Goal: Information Seeking & Learning: Check status

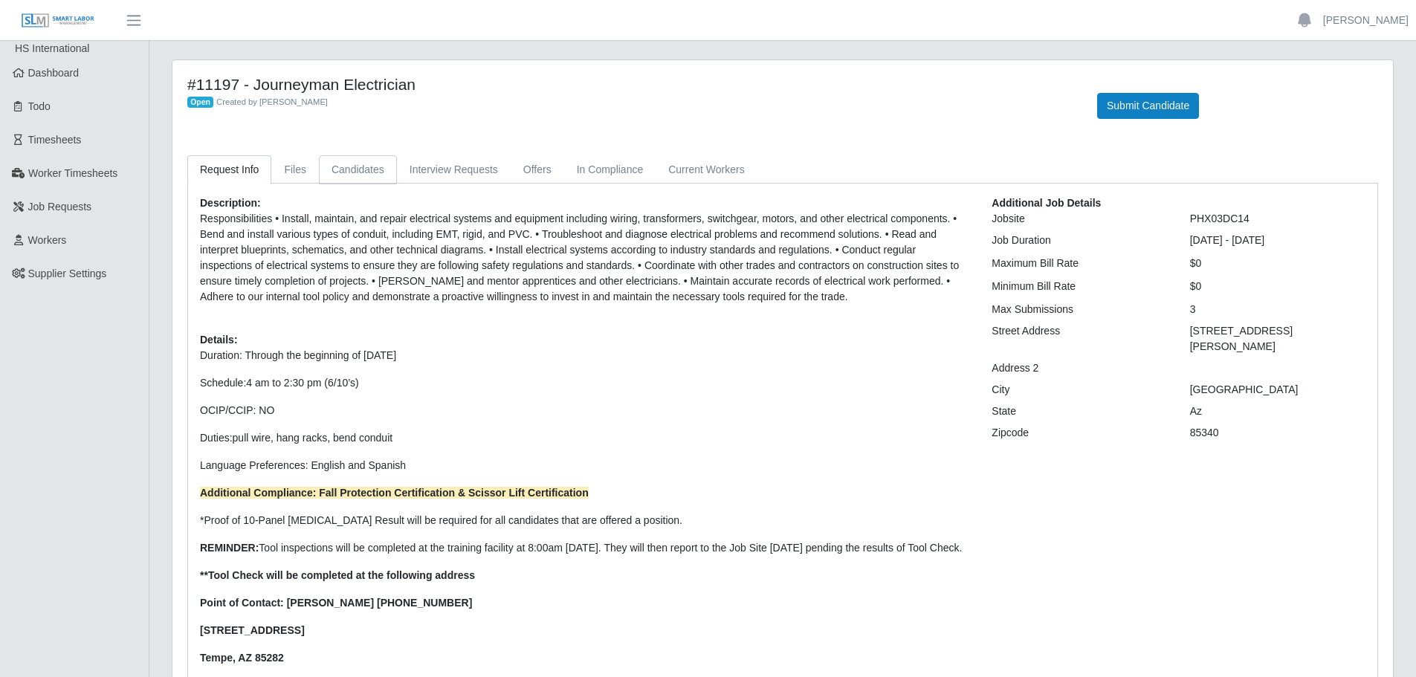
click at [374, 161] on link "Candidates" at bounding box center [358, 169] width 78 height 29
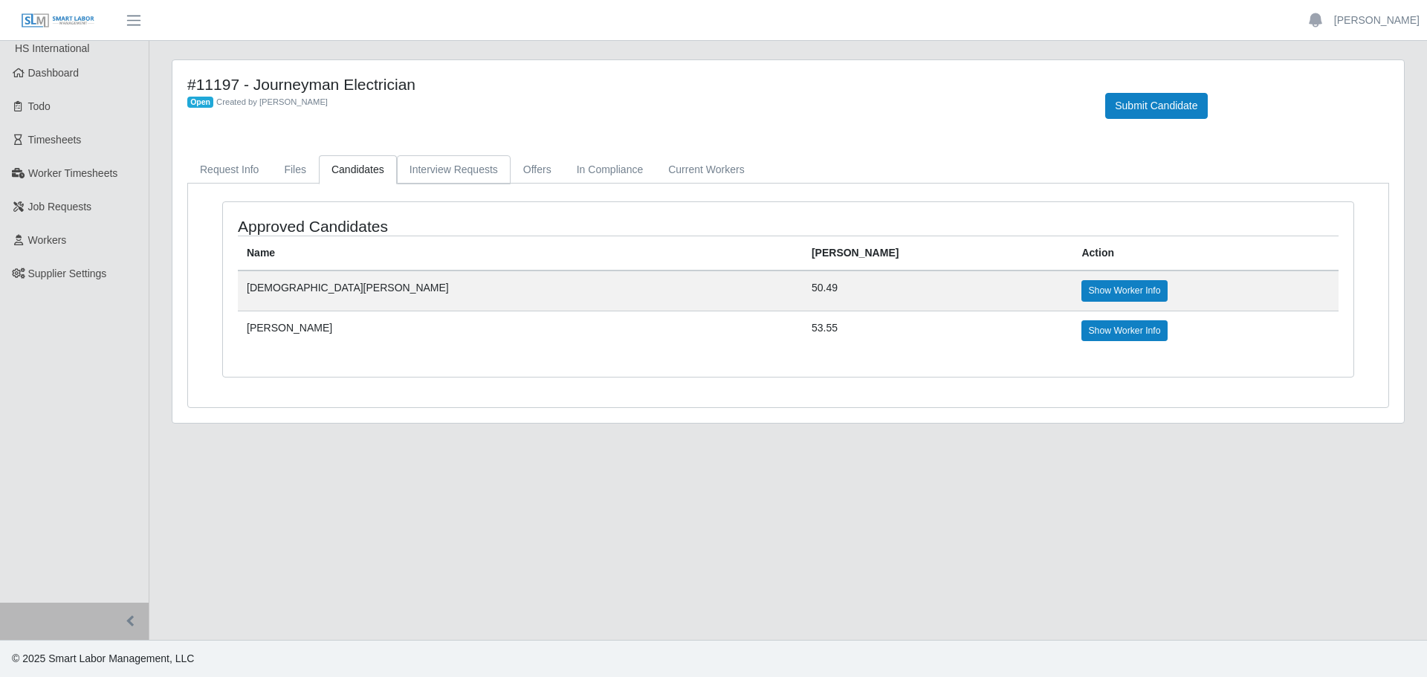
click at [414, 165] on link "Interview Requests" at bounding box center [454, 169] width 114 height 29
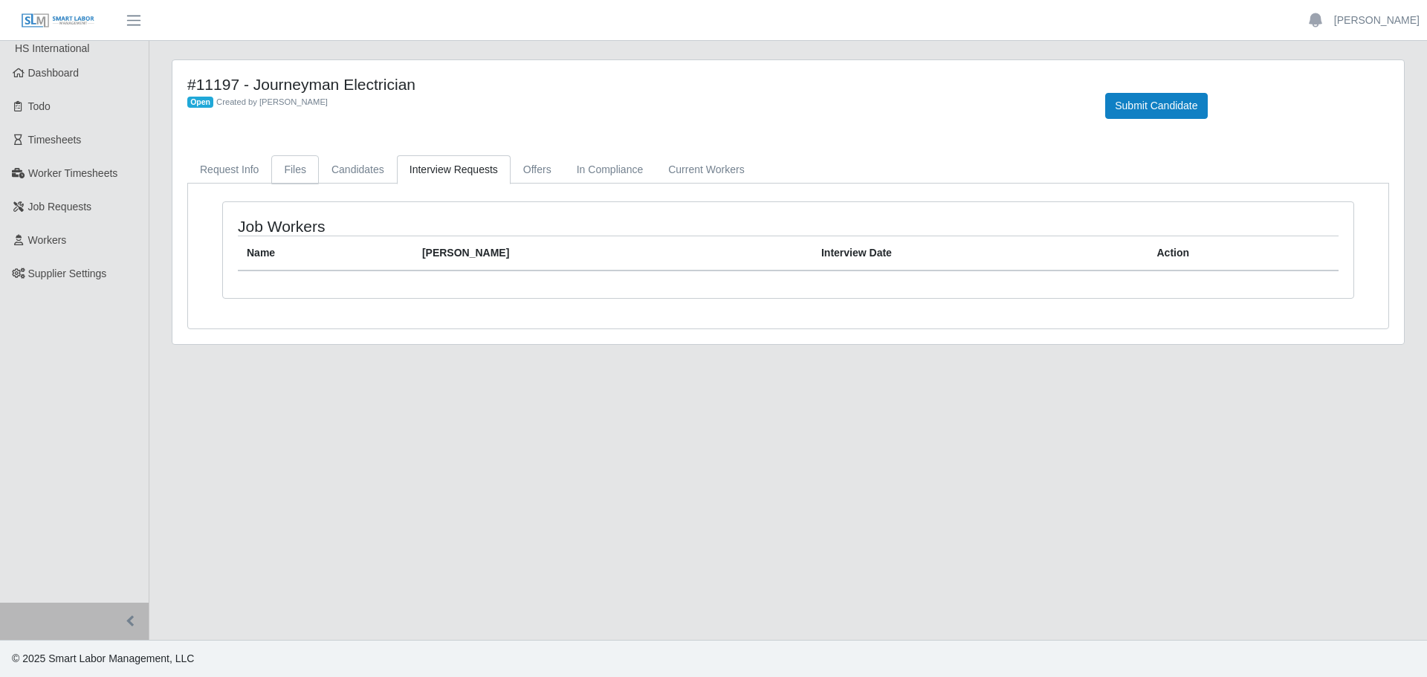
click at [302, 170] on link "Files" at bounding box center [295, 169] width 48 height 29
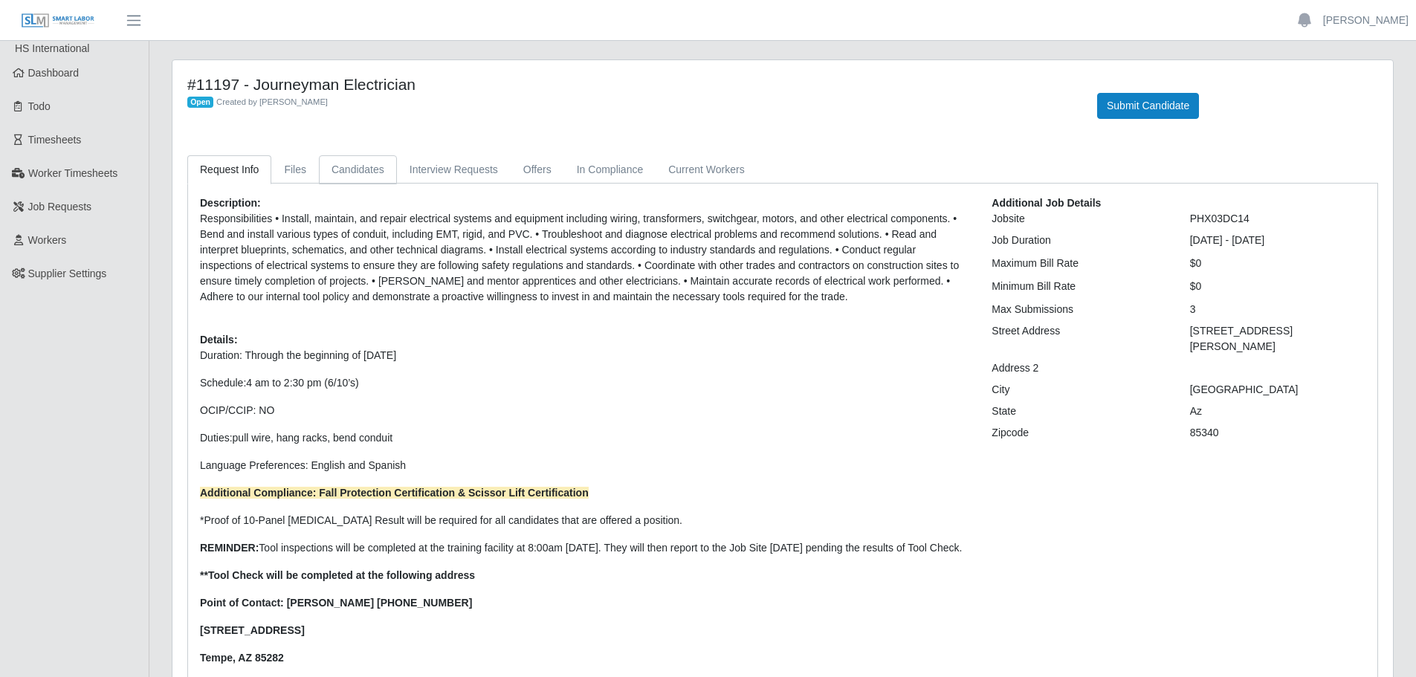
click at [323, 158] on link "Candidates" at bounding box center [358, 169] width 78 height 29
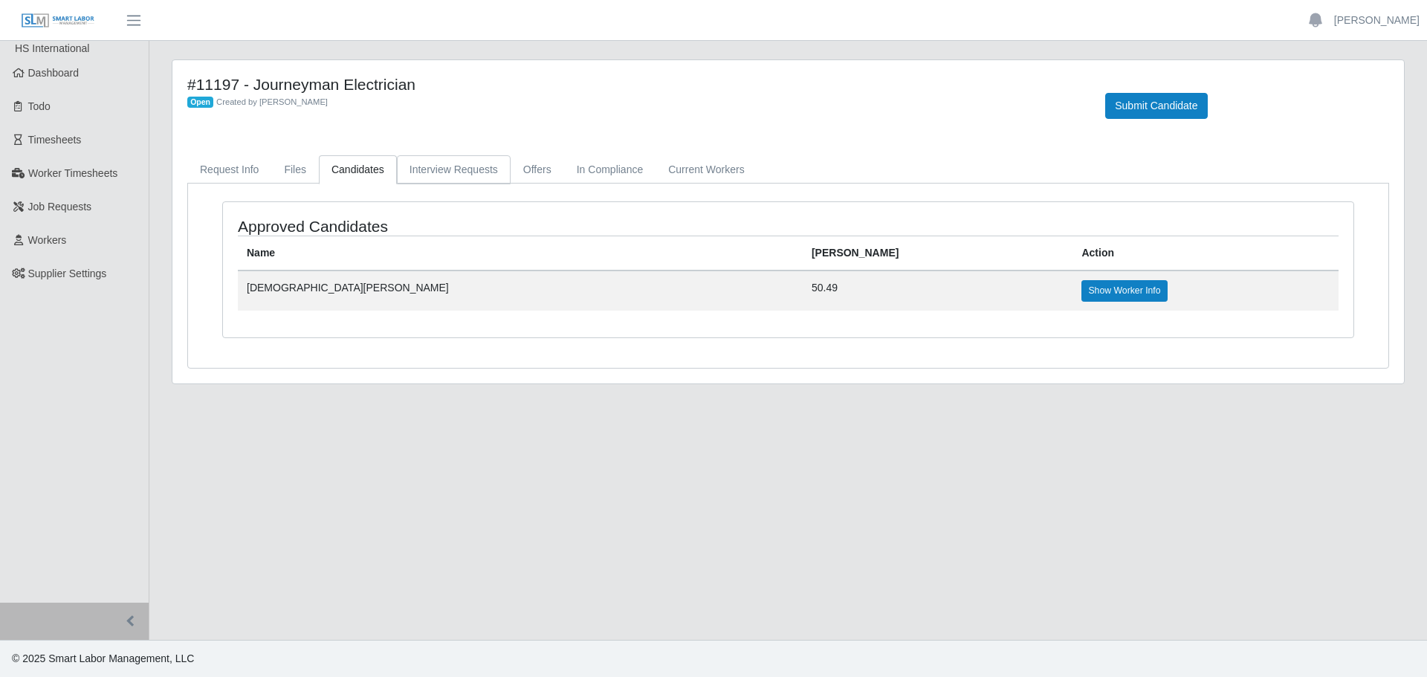
click at [449, 164] on link "Interview Requests" at bounding box center [454, 169] width 114 height 29
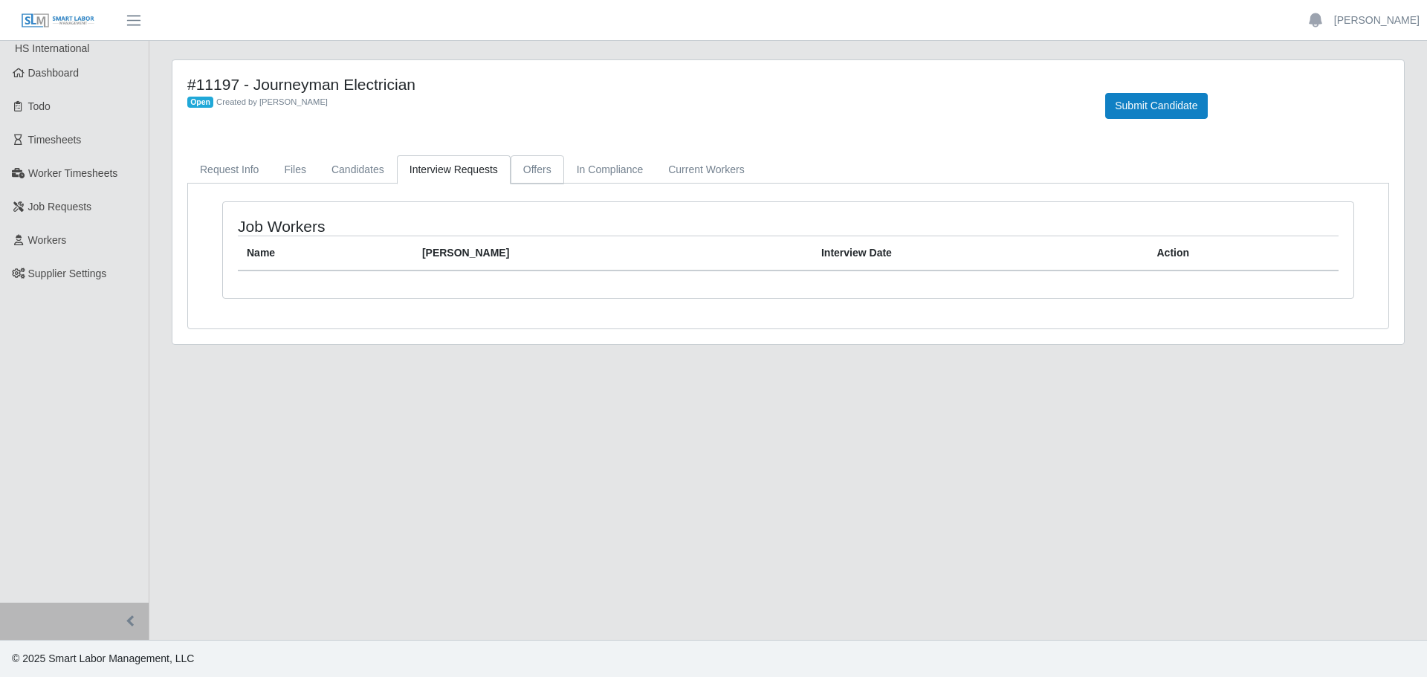
click at [542, 175] on link "Offers" at bounding box center [538, 169] width 54 height 29
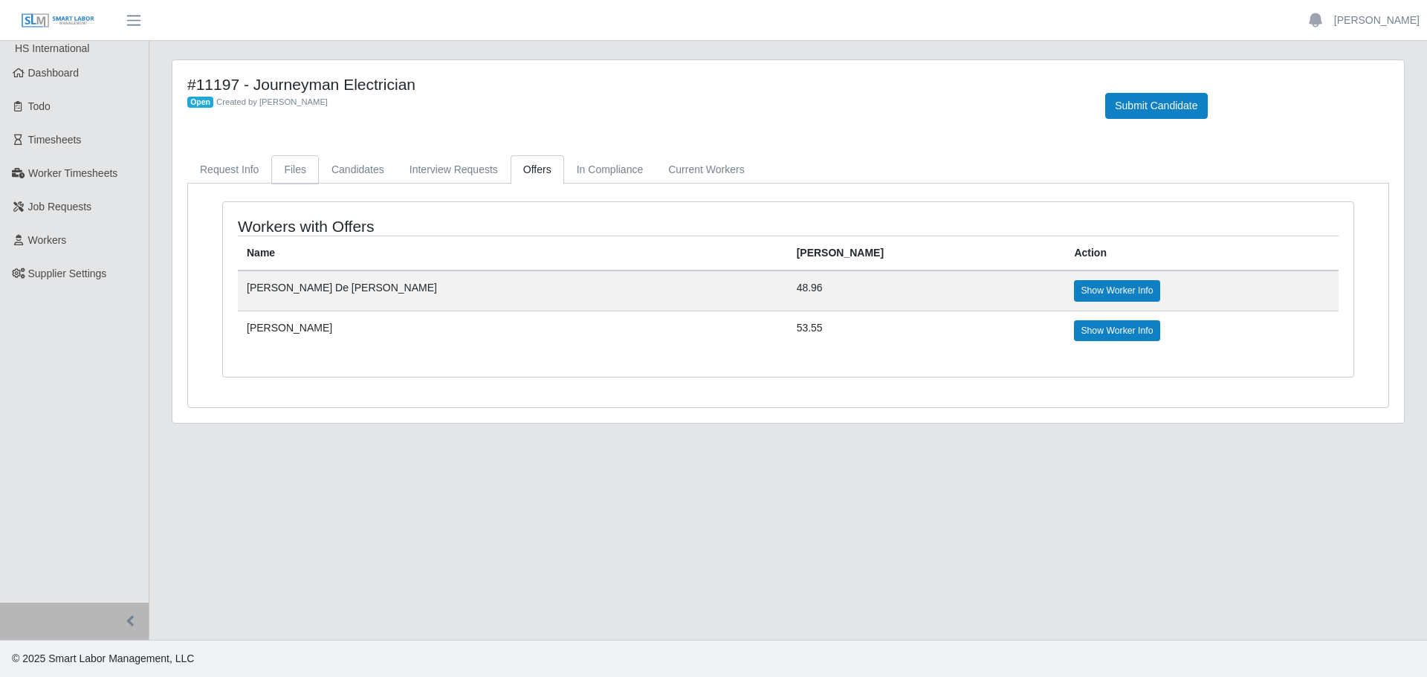
click at [291, 169] on link "Files" at bounding box center [295, 169] width 48 height 29
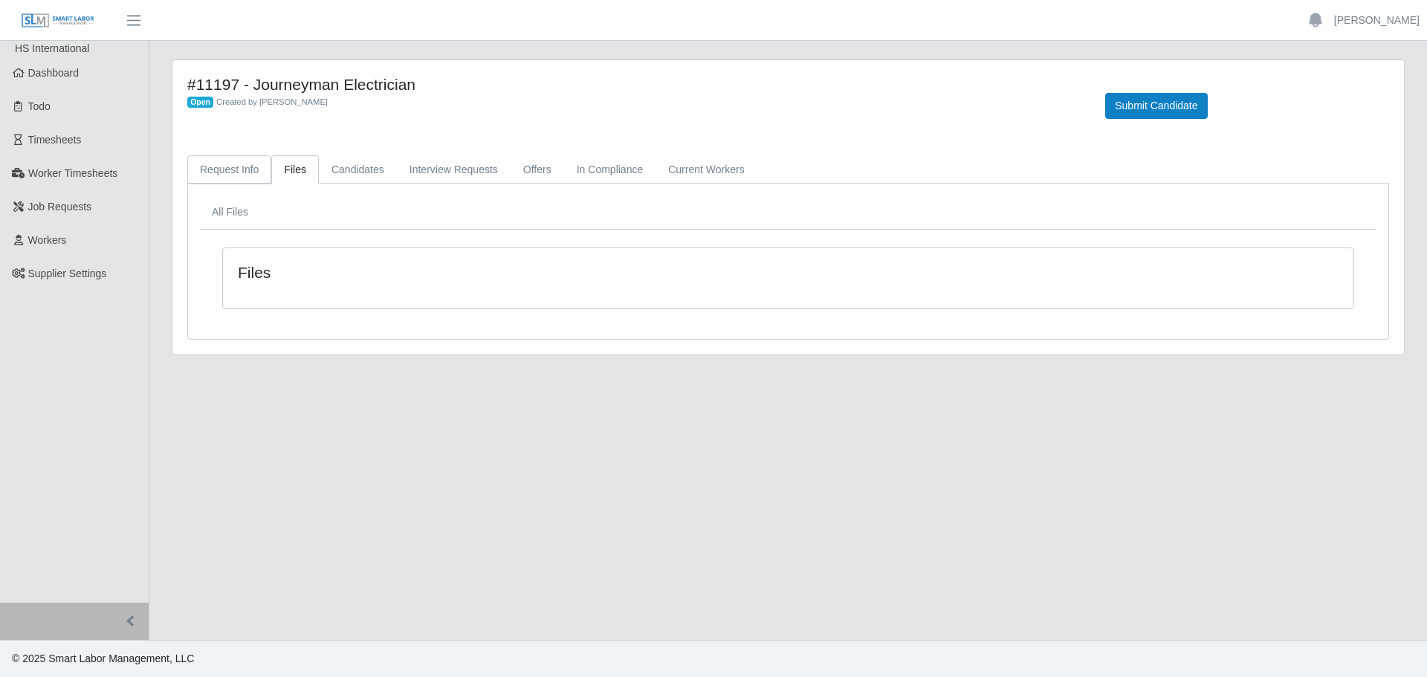
click at [222, 169] on link "Request Info" at bounding box center [229, 169] width 84 height 29
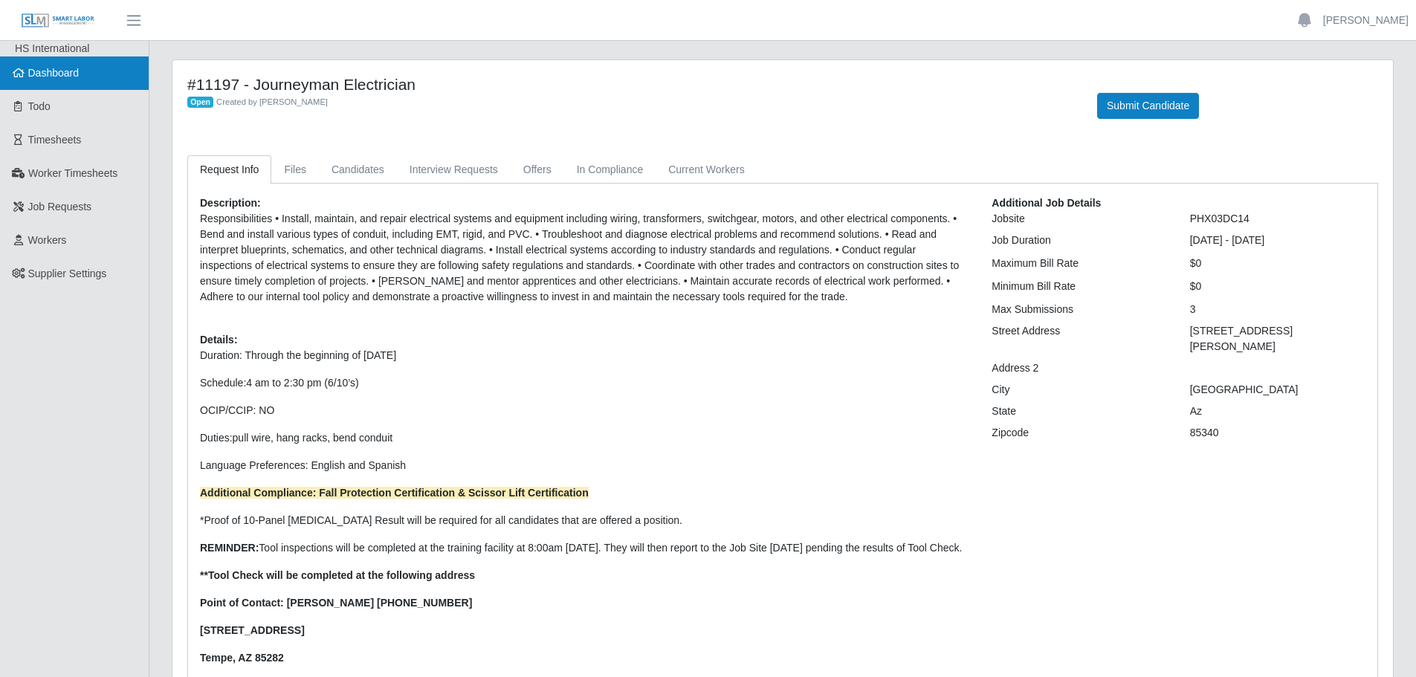
click at [60, 84] on link "Dashboard" at bounding box center [74, 72] width 149 height 33
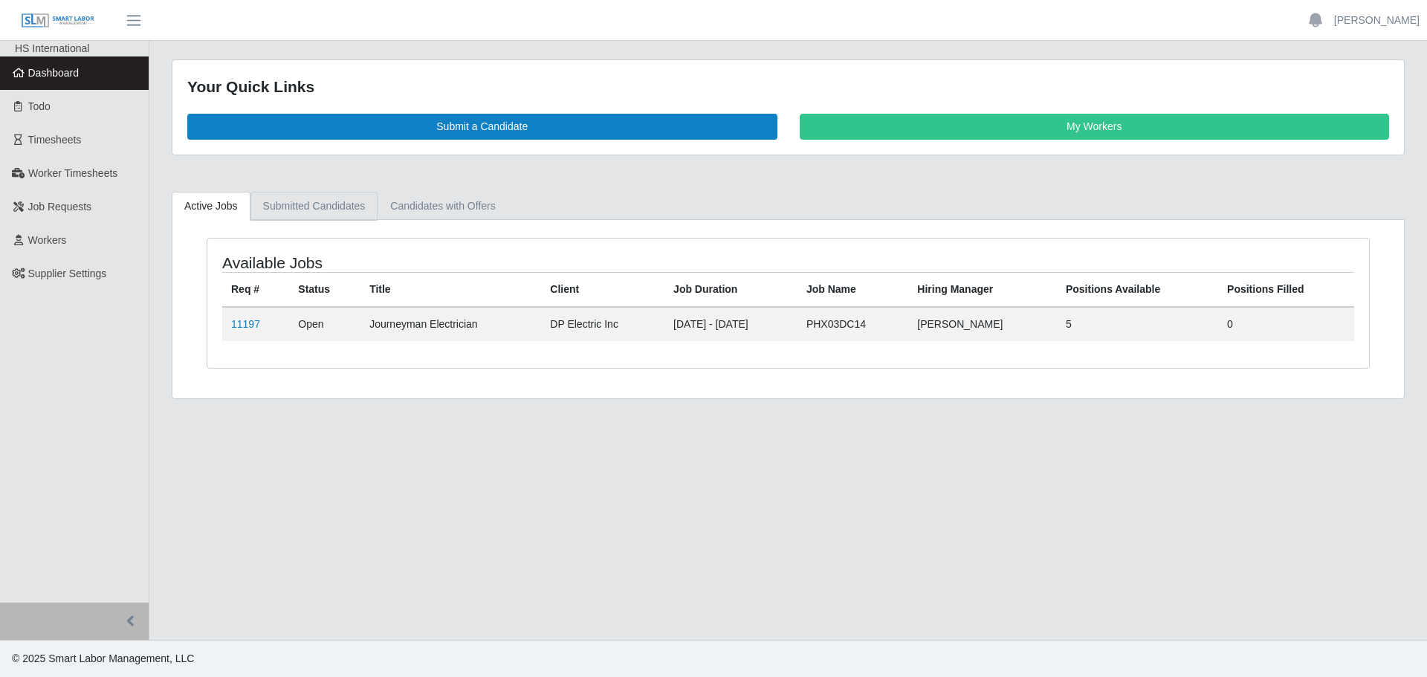
click at [328, 207] on link "Submitted Candidates" at bounding box center [314, 206] width 128 height 29
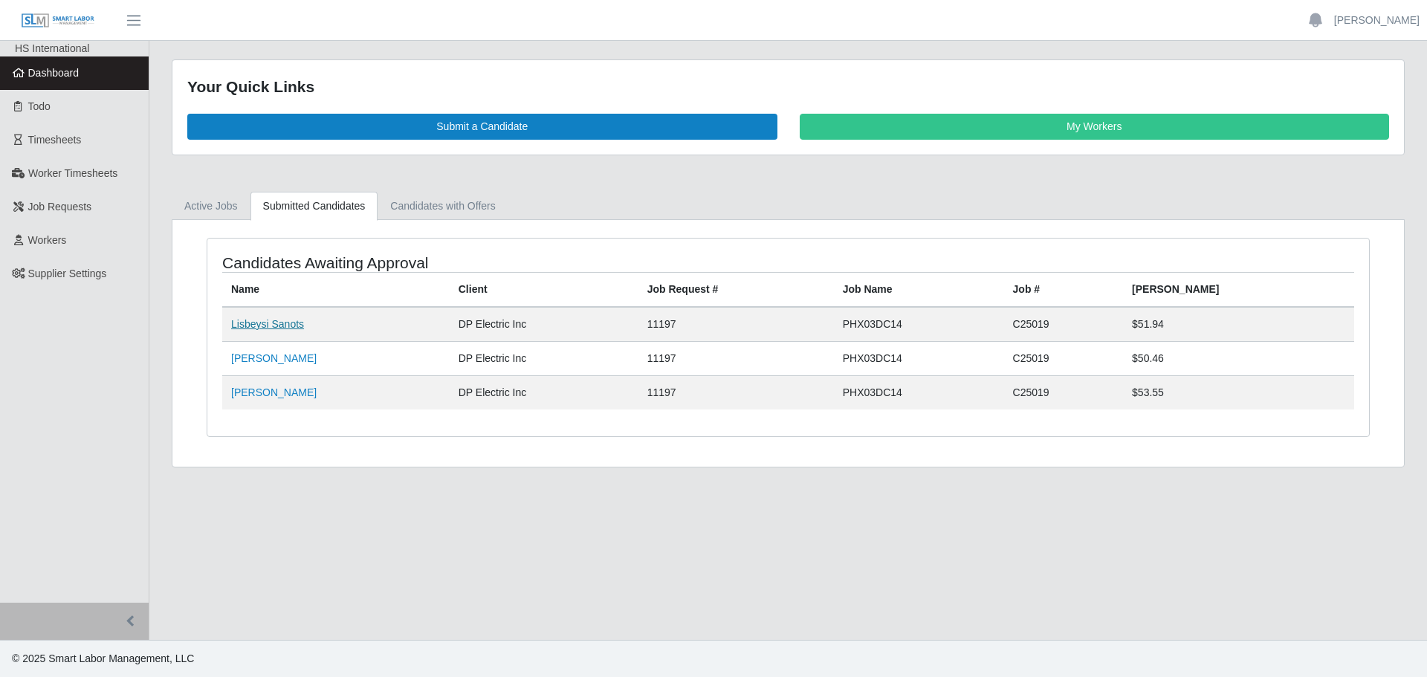
click at [249, 328] on link "Lisbeysi Sanots" at bounding box center [267, 324] width 73 height 12
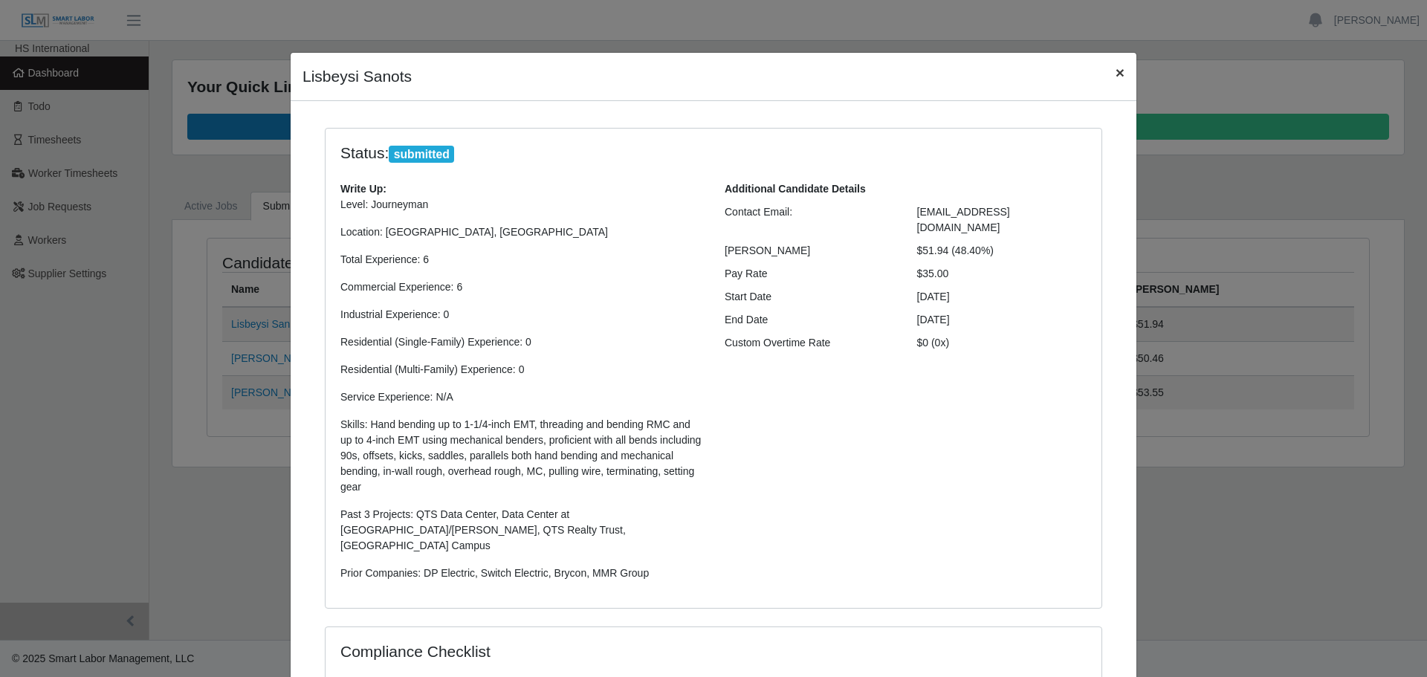
click at [1109, 79] on button "×" at bounding box center [1120, 72] width 33 height 39
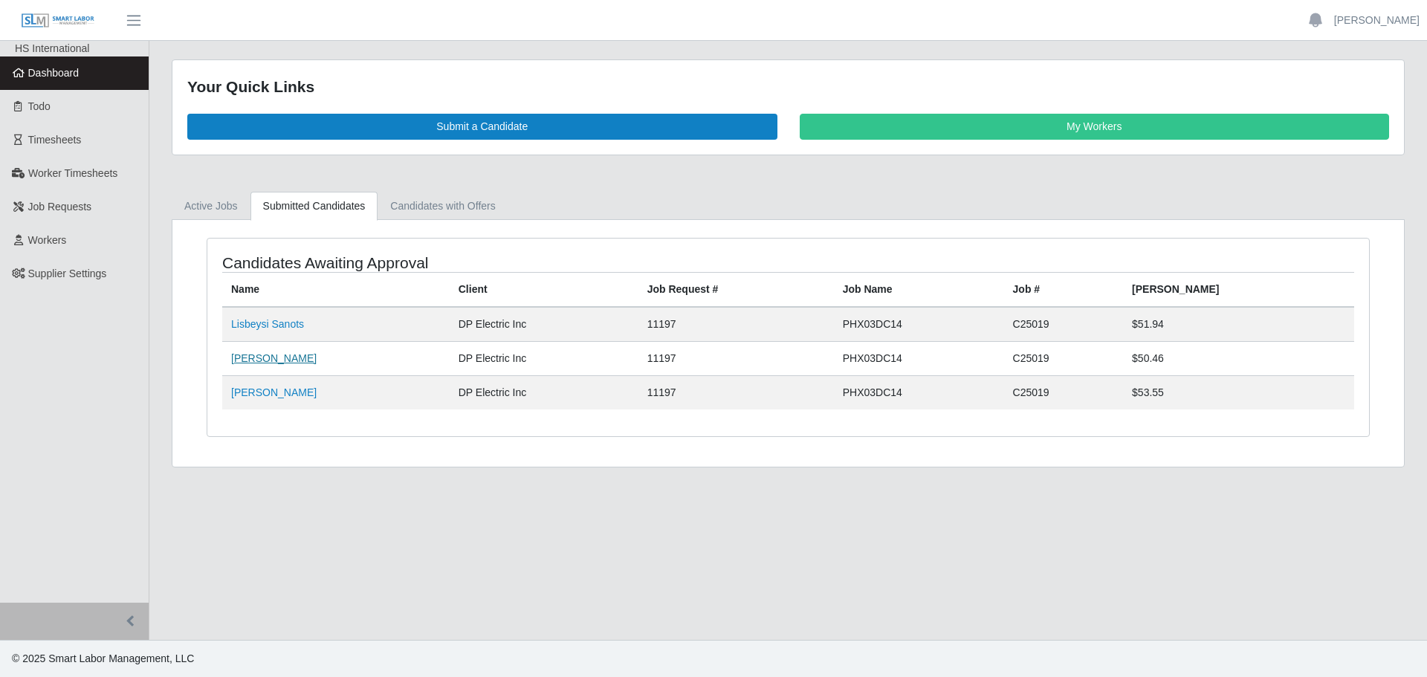
click at [271, 364] on link "Edgar Palafox" at bounding box center [273, 358] width 85 height 12
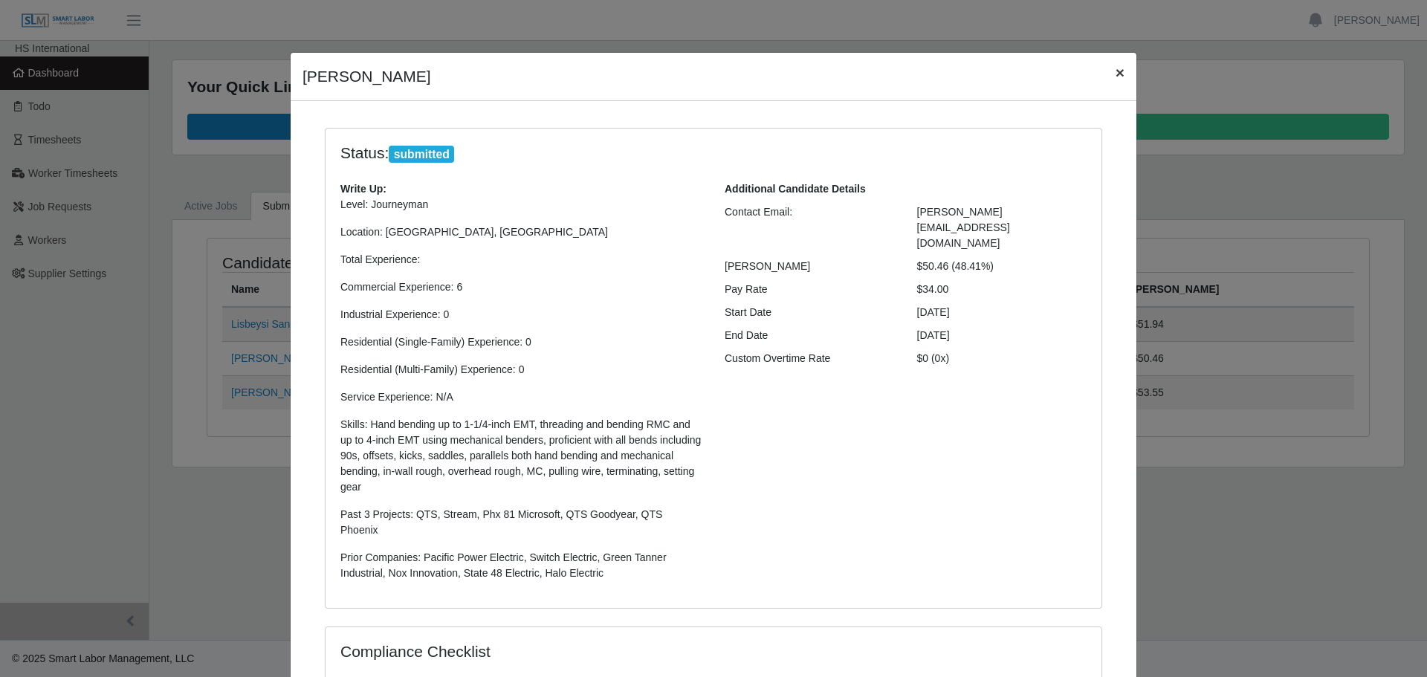
click at [1116, 73] on span "×" at bounding box center [1120, 72] width 9 height 17
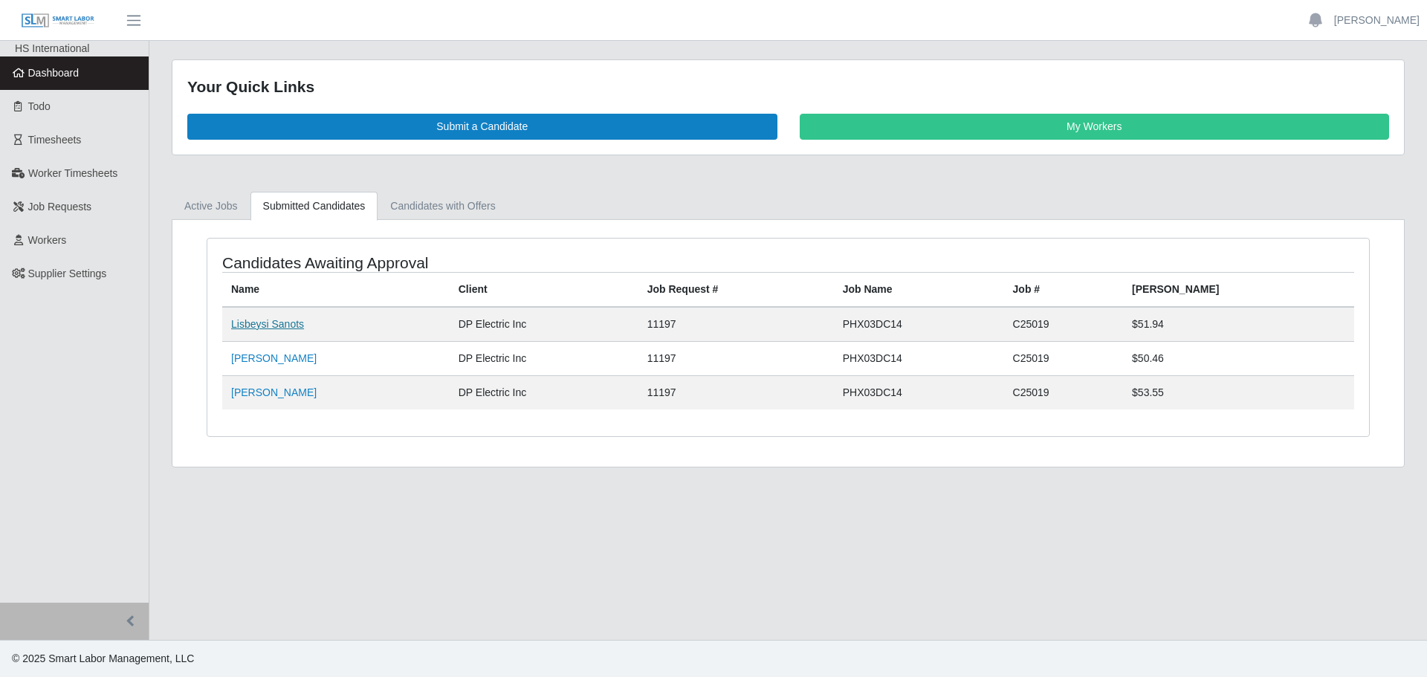
click at [255, 324] on link "Lisbeysi Sanots" at bounding box center [267, 324] width 73 height 12
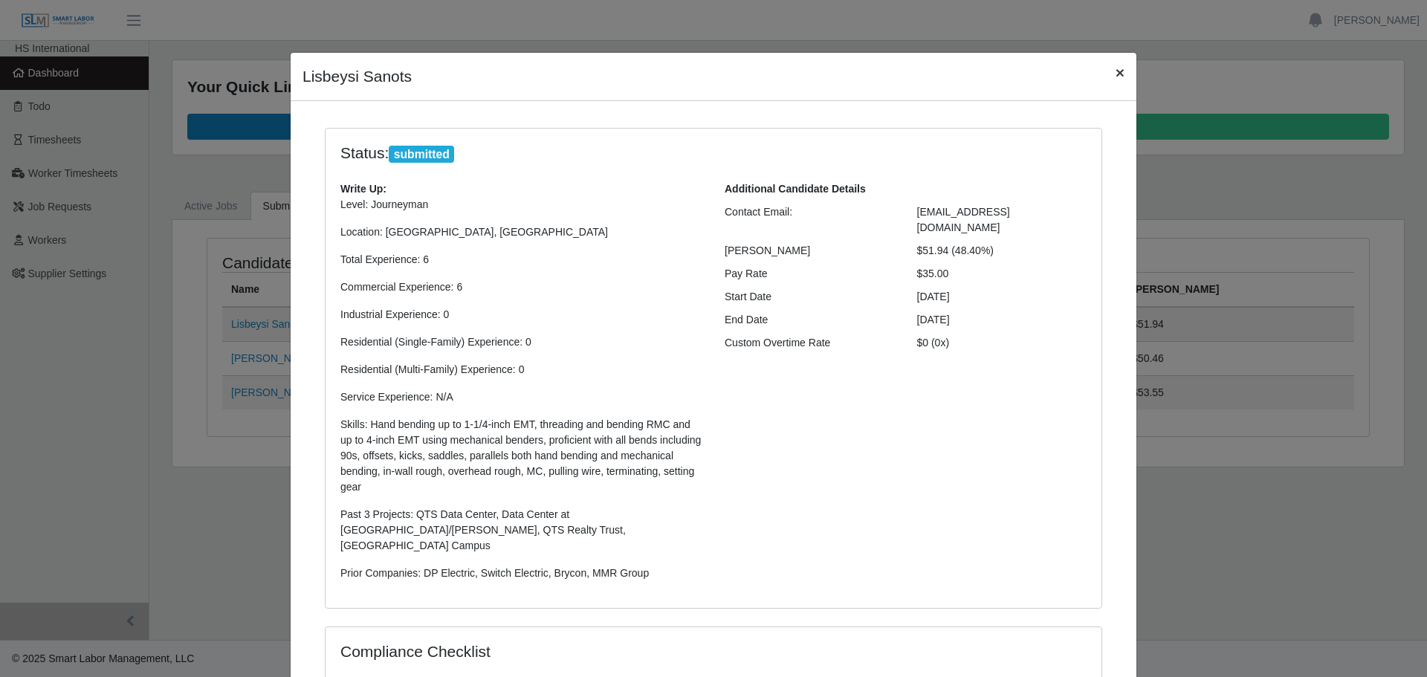
click at [1118, 73] on span "×" at bounding box center [1120, 72] width 9 height 17
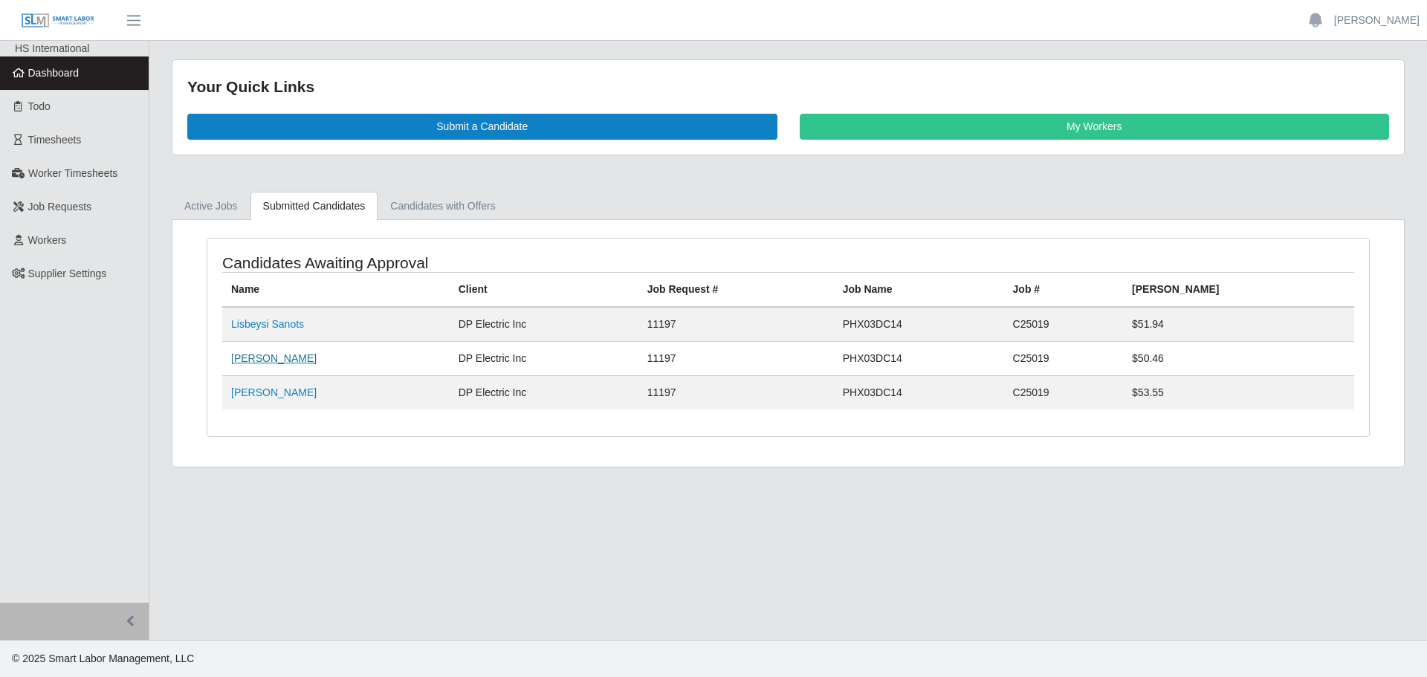
click at [278, 352] on link "Edgar Palafox" at bounding box center [273, 358] width 85 height 12
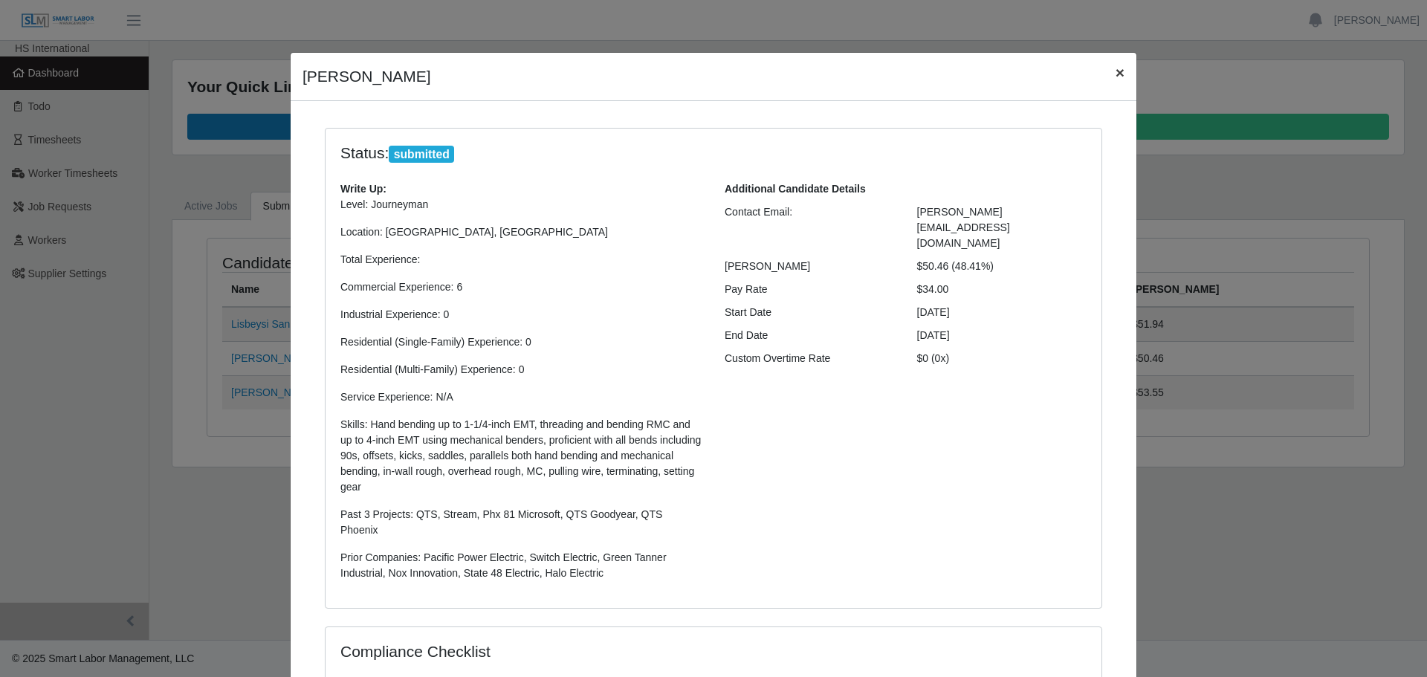
click at [1116, 71] on span "×" at bounding box center [1120, 72] width 9 height 17
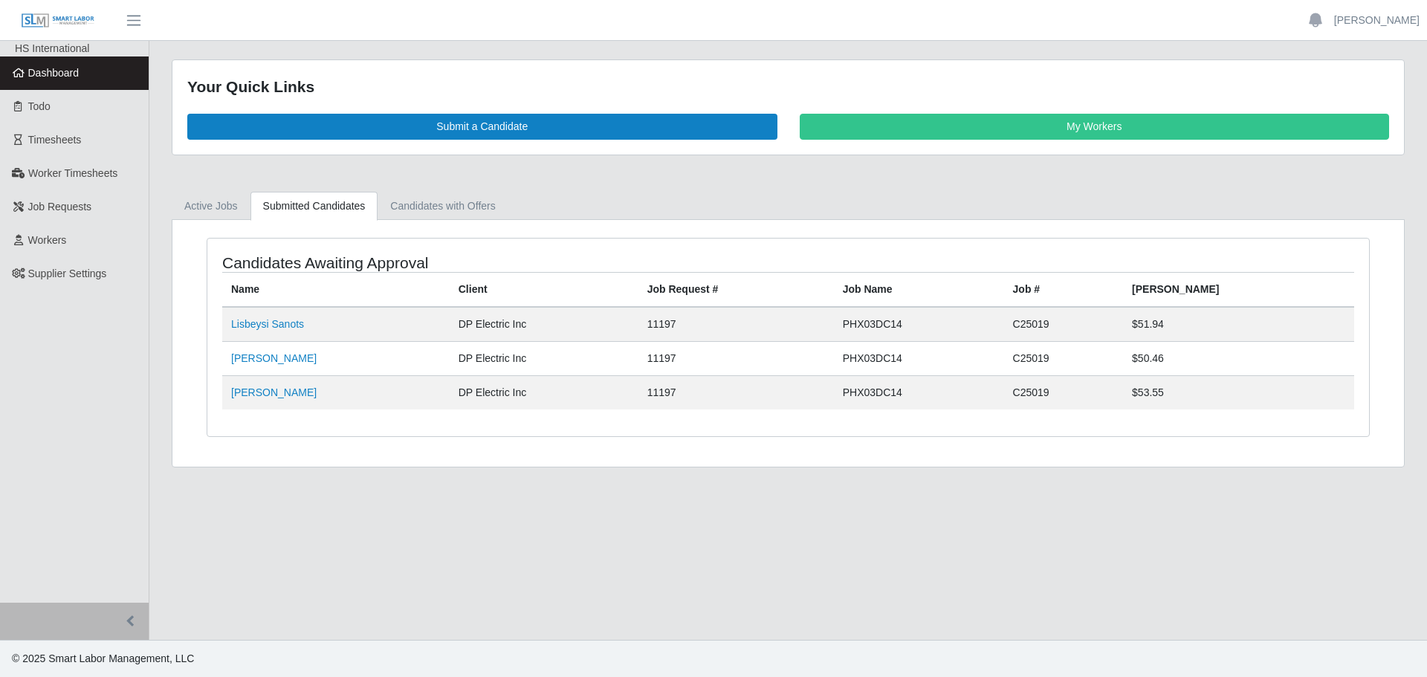
click at [249, 401] on td "John Manh" at bounding box center [335, 392] width 227 height 34
click at [249, 397] on link "John Manh" at bounding box center [273, 392] width 85 height 12
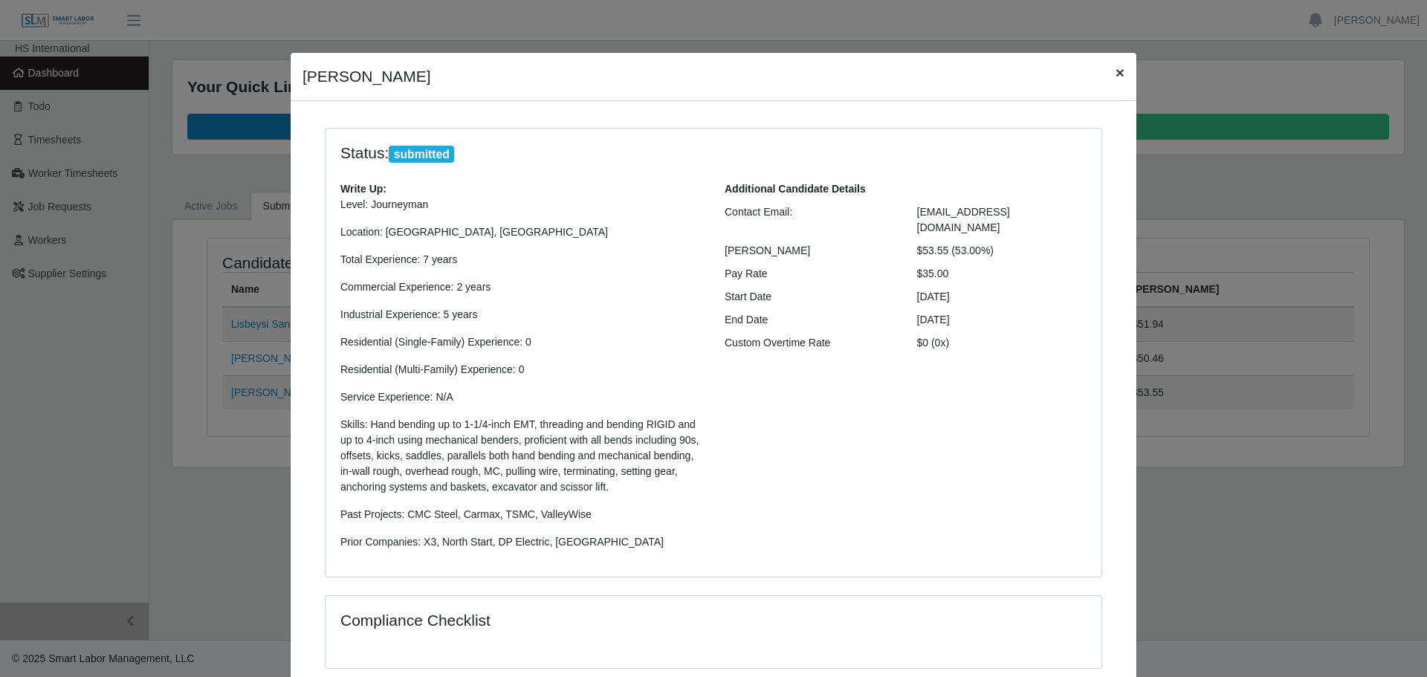
click at [1119, 70] on button "×" at bounding box center [1120, 72] width 33 height 39
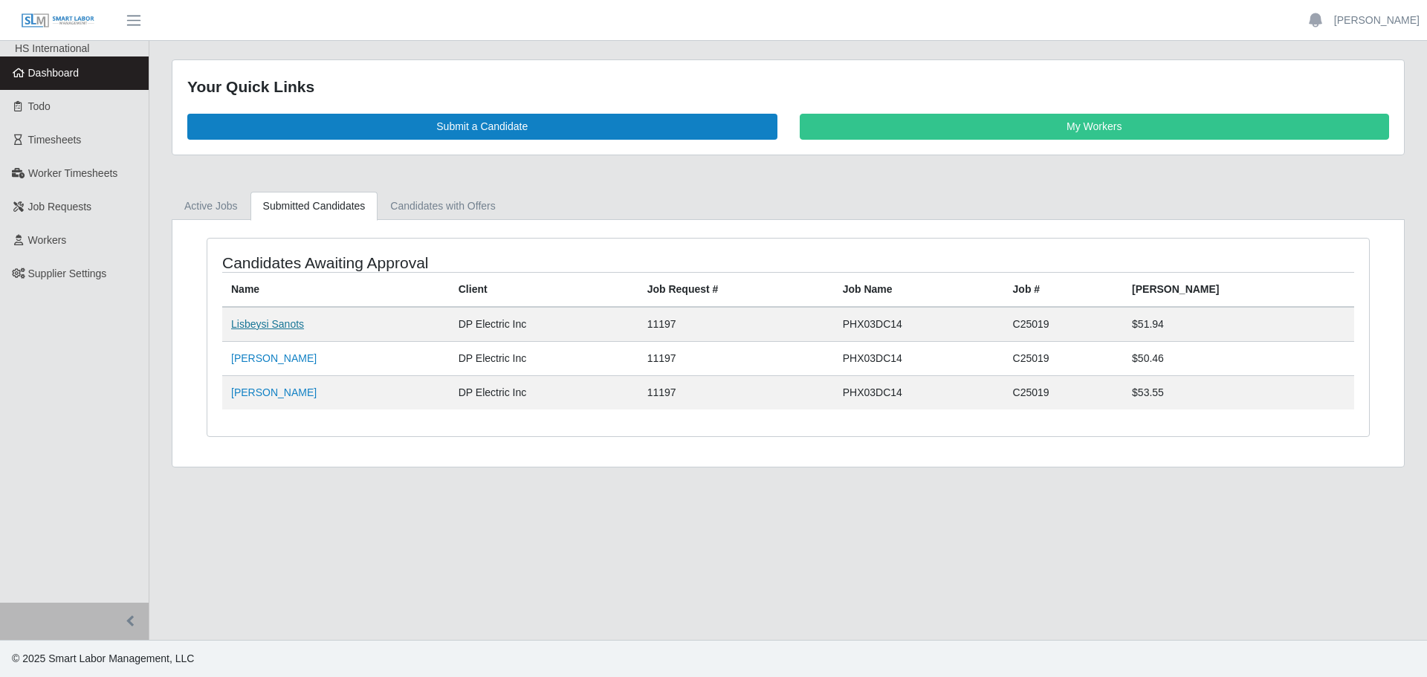
click at [238, 328] on link "Lisbeysi Sanots" at bounding box center [267, 324] width 73 height 12
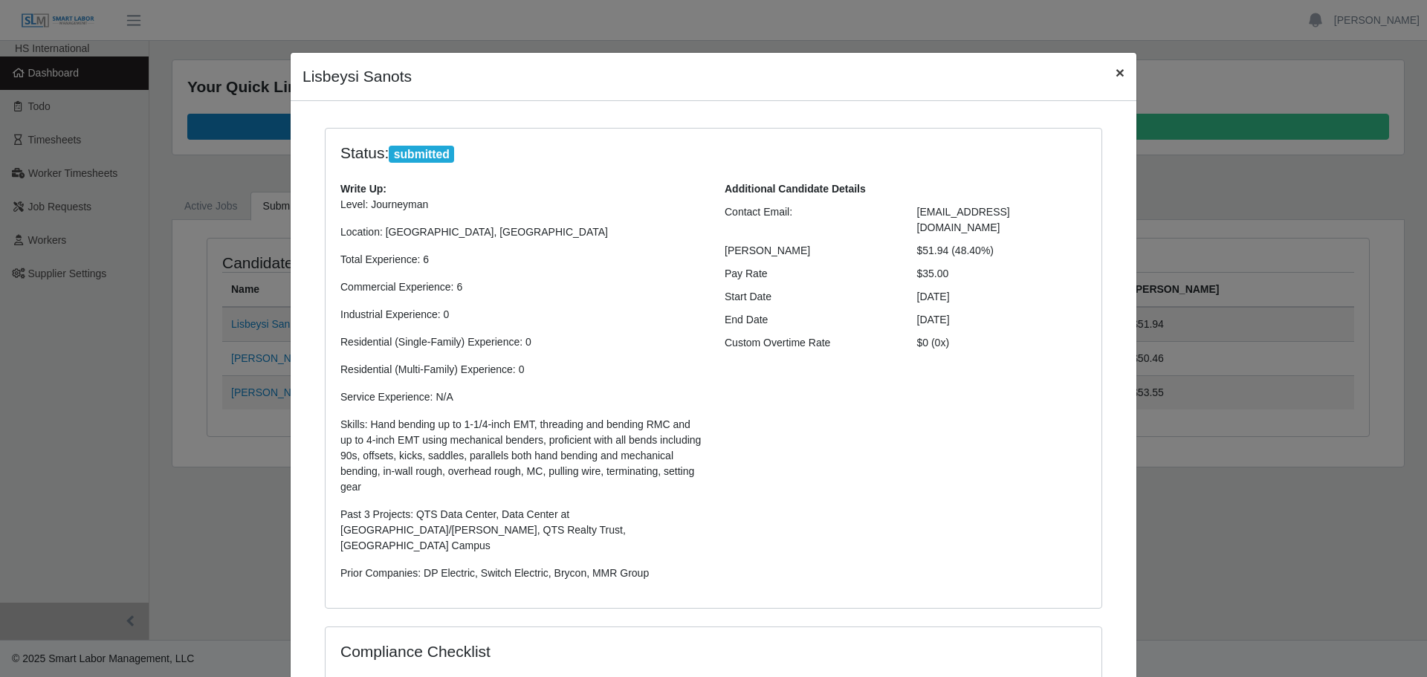
click at [1116, 72] on span "×" at bounding box center [1120, 72] width 9 height 17
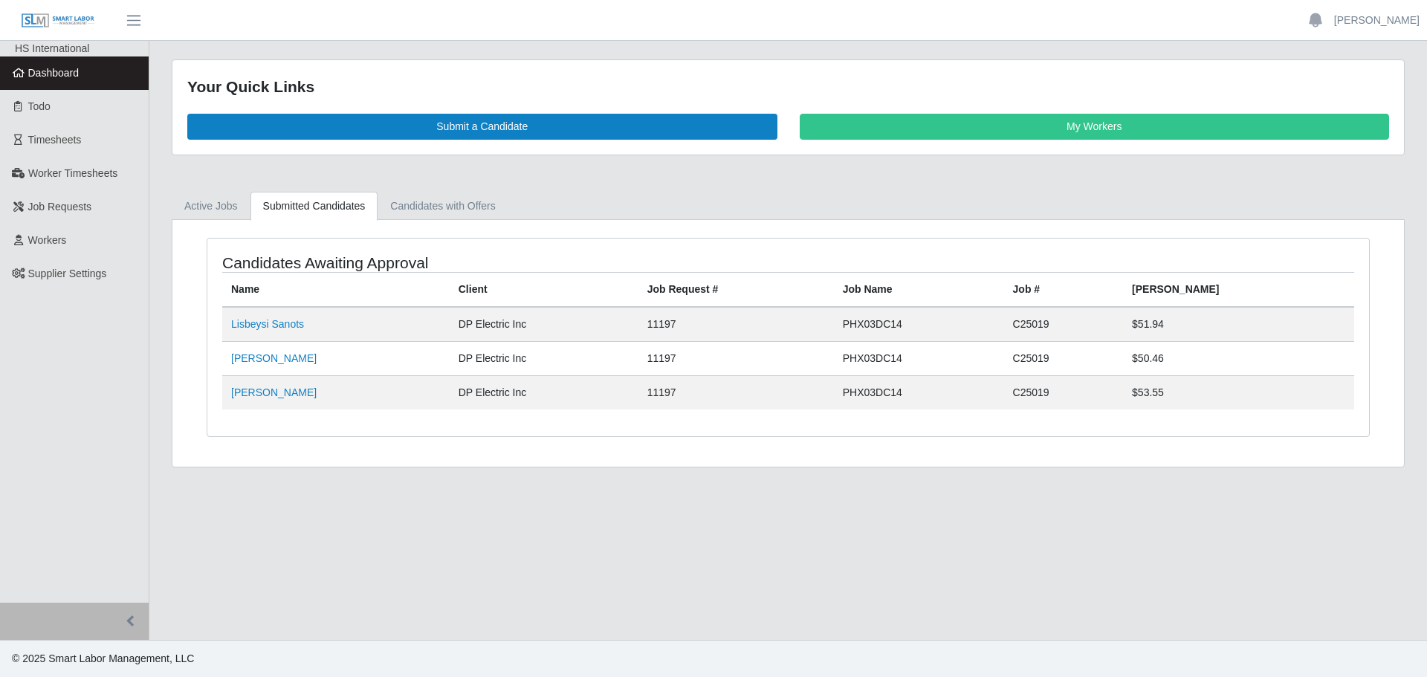
click at [247, 315] on td "Lisbeysi Sanots" at bounding box center [335, 324] width 227 height 35
click at [265, 326] on link "Lisbeysi Sanots" at bounding box center [267, 324] width 73 height 12
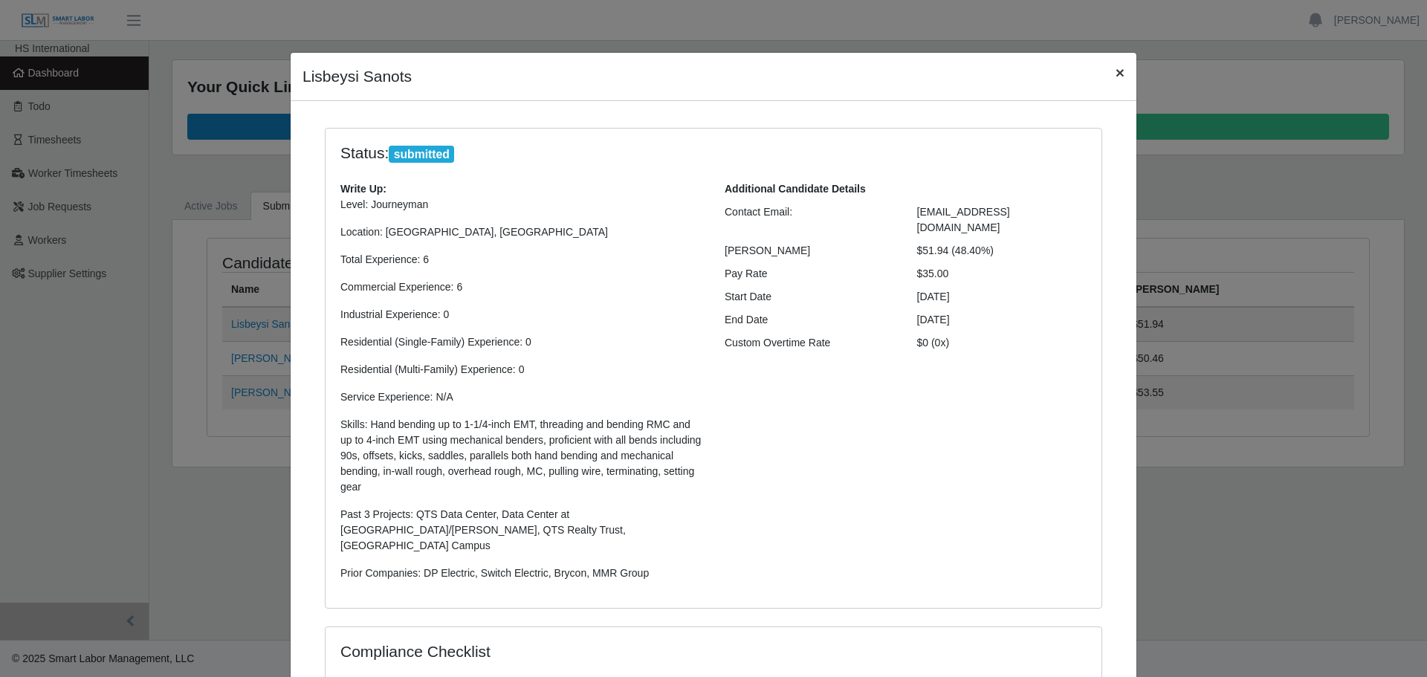
click at [1119, 76] on button "×" at bounding box center [1120, 72] width 33 height 39
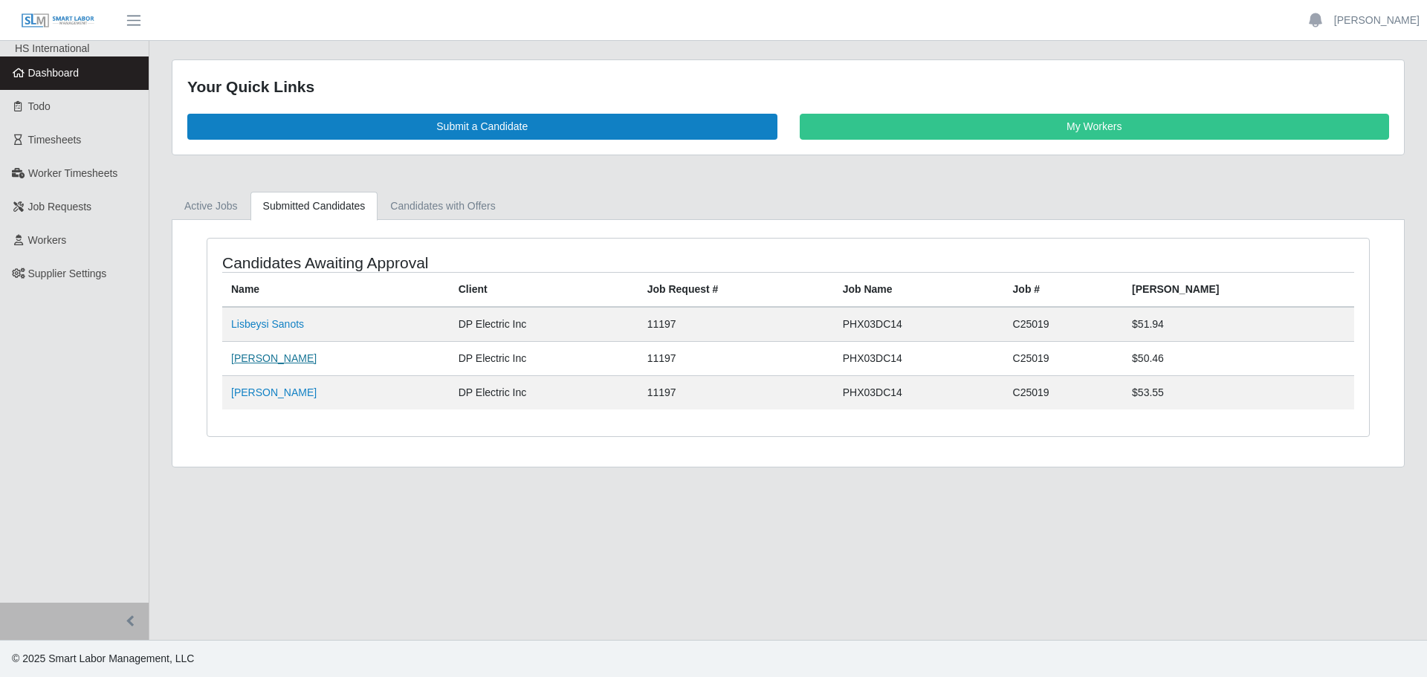
click at [263, 358] on link "[PERSON_NAME]" at bounding box center [273, 358] width 85 height 12
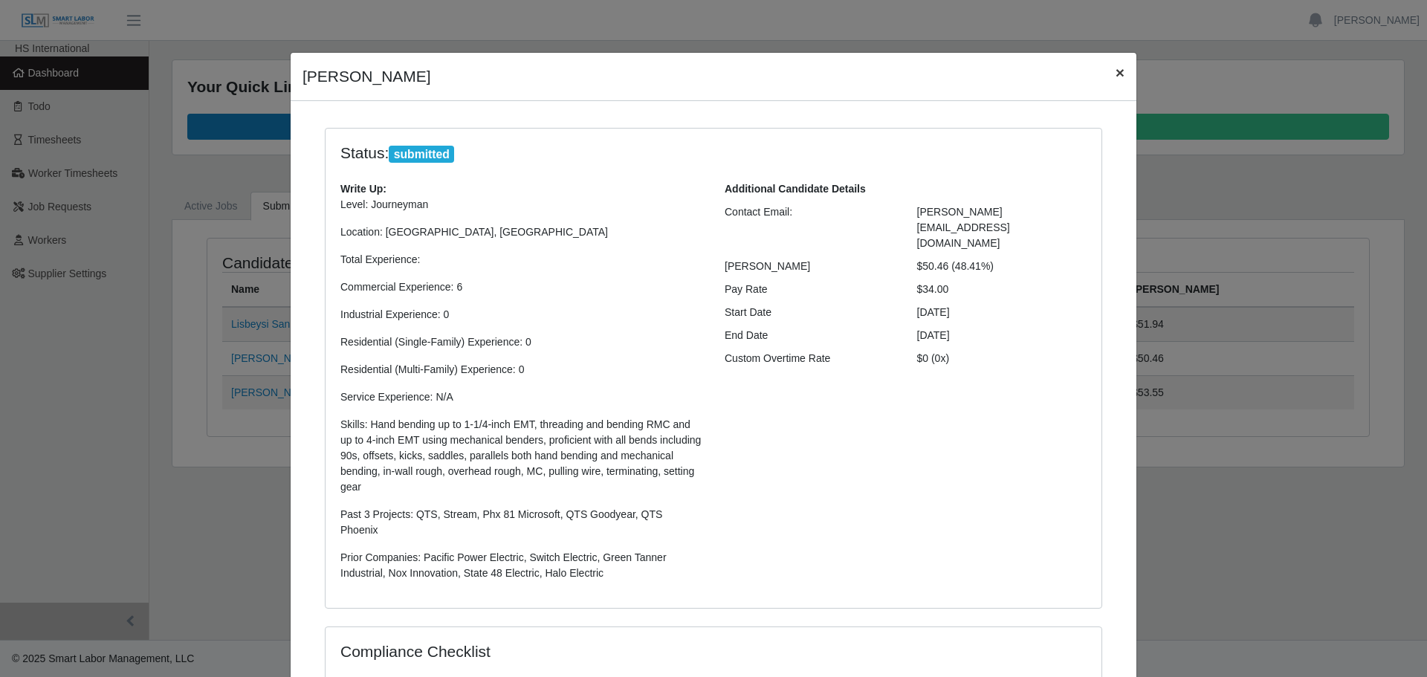
click at [1118, 69] on span "×" at bounding box center [1120, 72] width 9 height 17
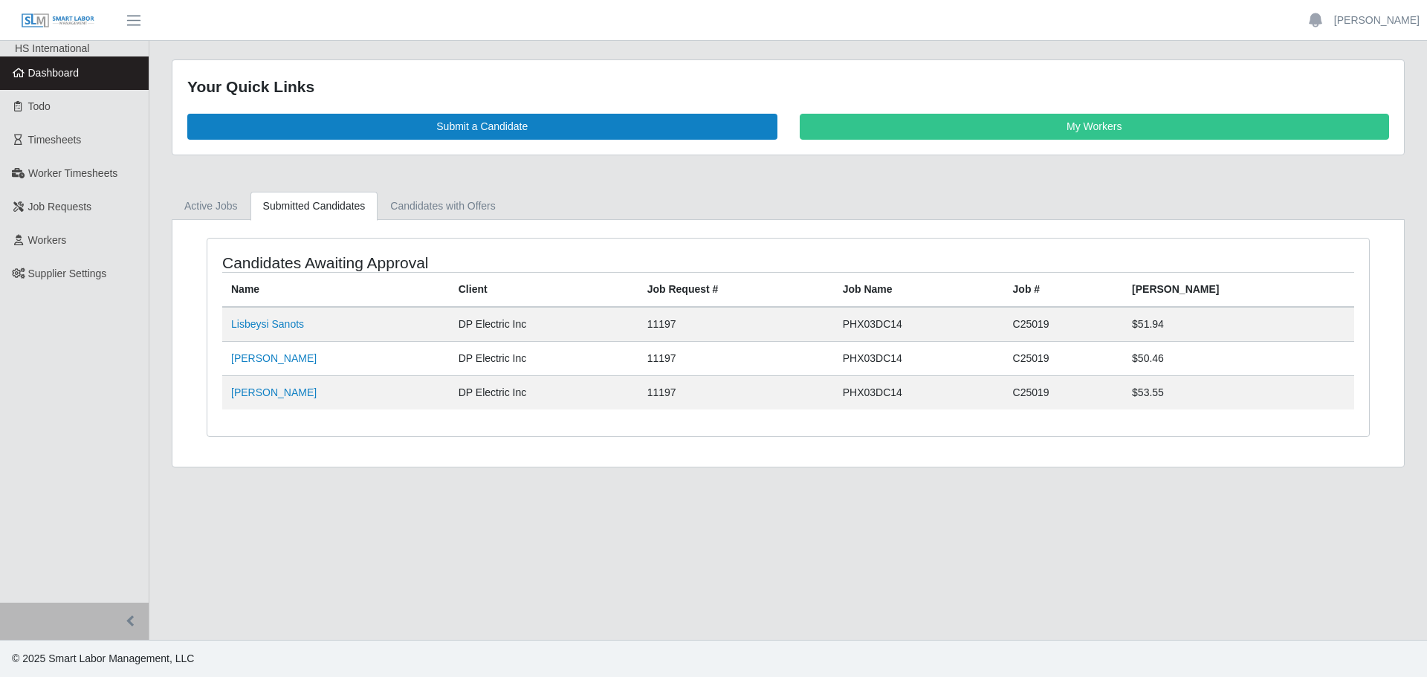
click at [48, 77] on span "Dashboard" at bounding box center [53, 73] width 51 height 12
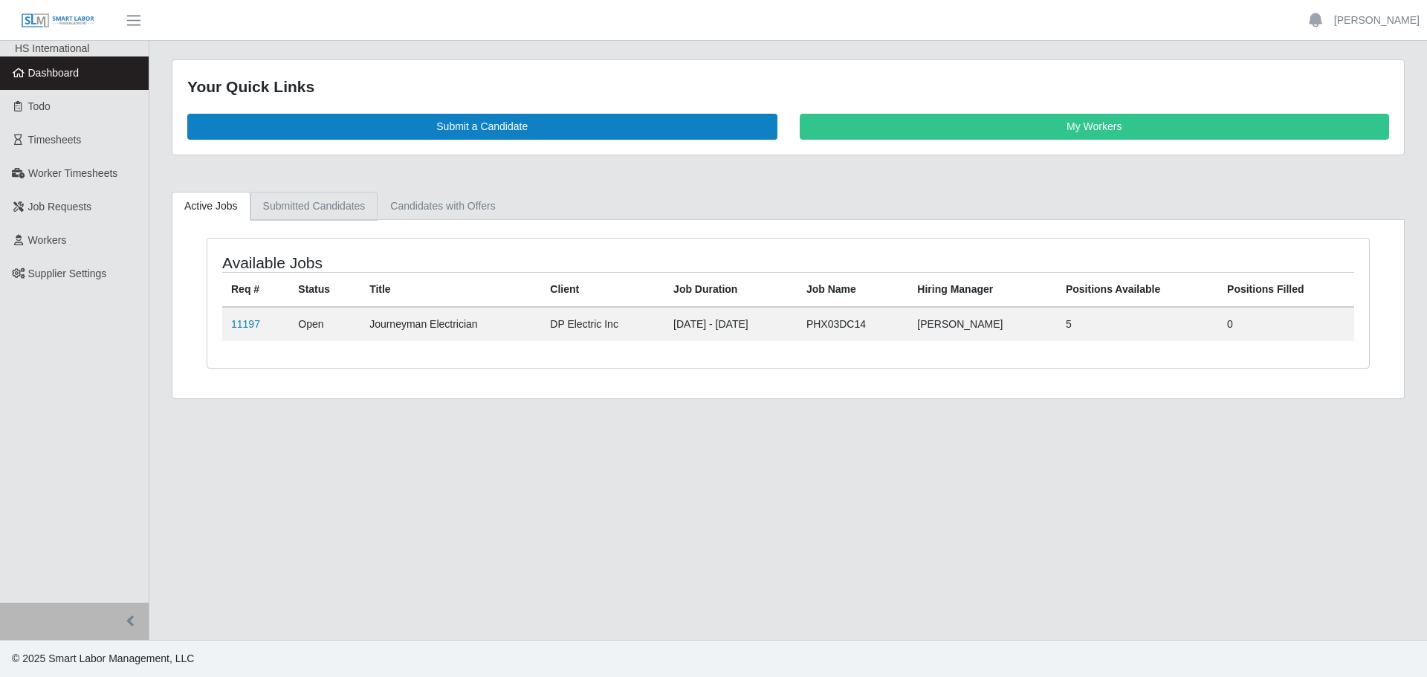
click at [307, 206] on link "Submitted Candidates" at bounding box center [314, 206] width 128 height 29
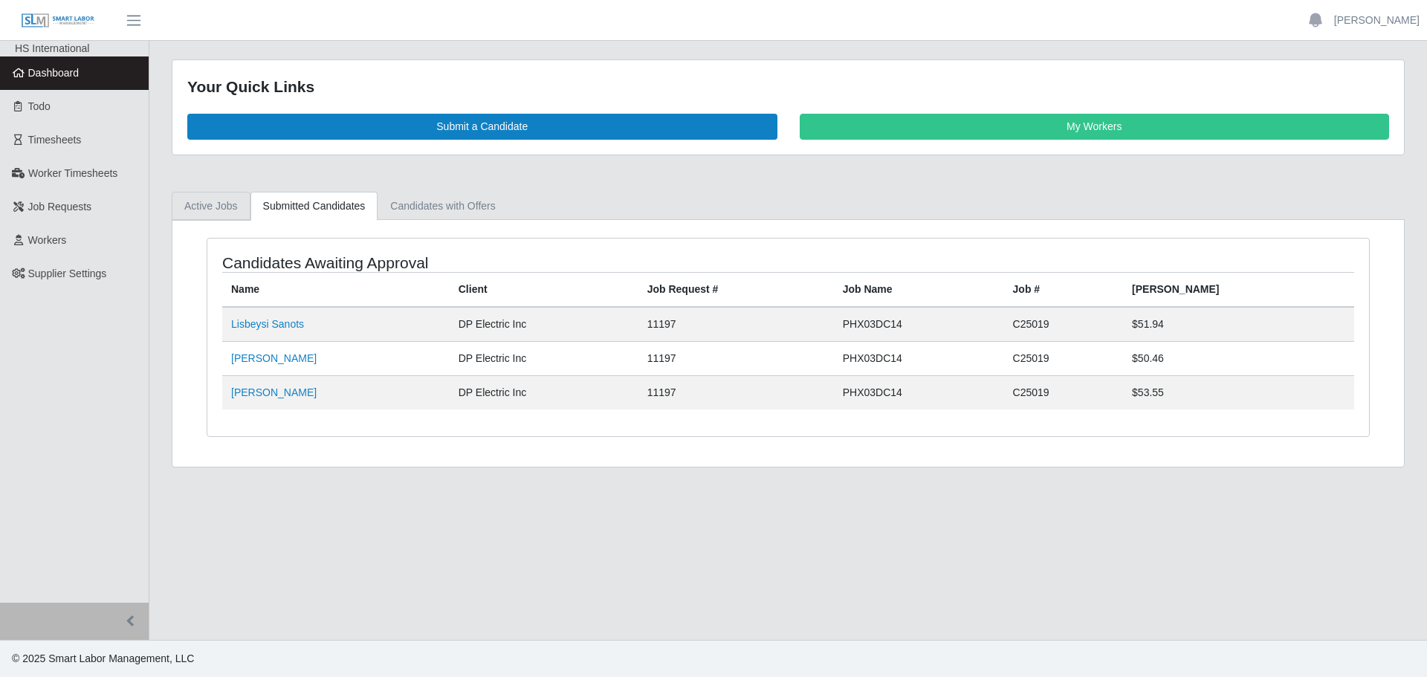
click at [227, 204] on link "Active Jobs" at bounding box center [211, 206] width 79 height 29
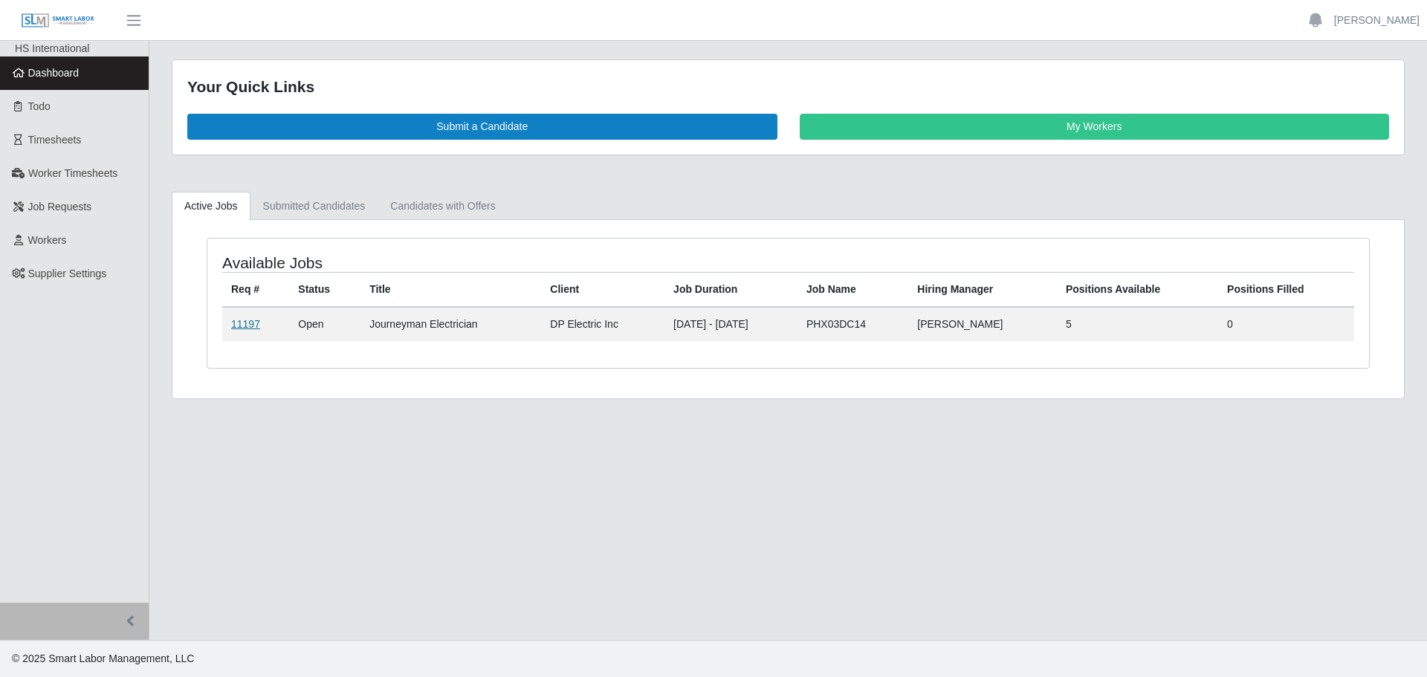
click at [245, 324] on link "11197" at bounding box center [245, 324] width 29 height 12
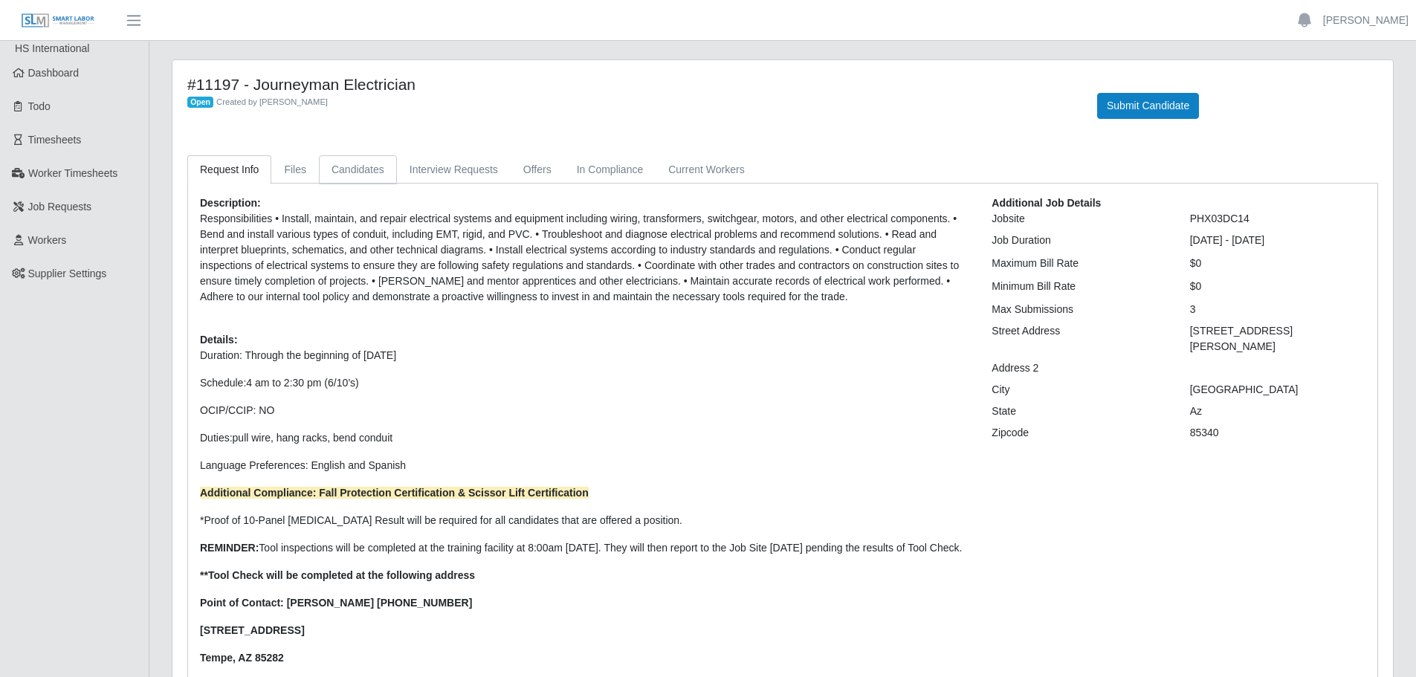
click at [335, 170] on link "Candidates" at bounding box center [358, 169] width 78 height 29
